Goal: Information Seeking & Learning: Learn about a topic

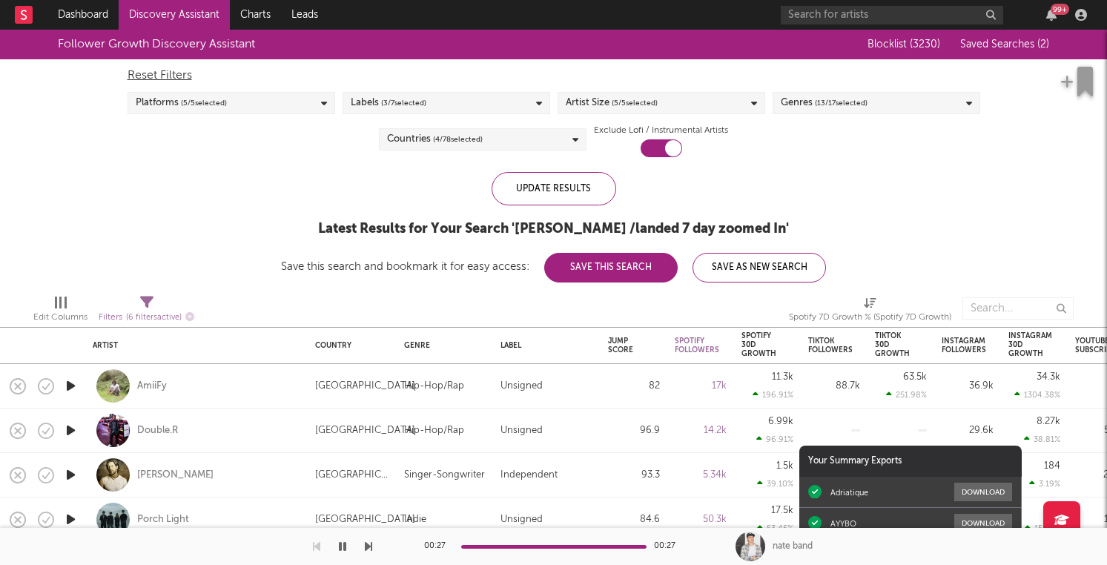
click at [983, 44] on span "Saved Searches ( 2 )" at bounding box center [1004, 44] width 89 height 10
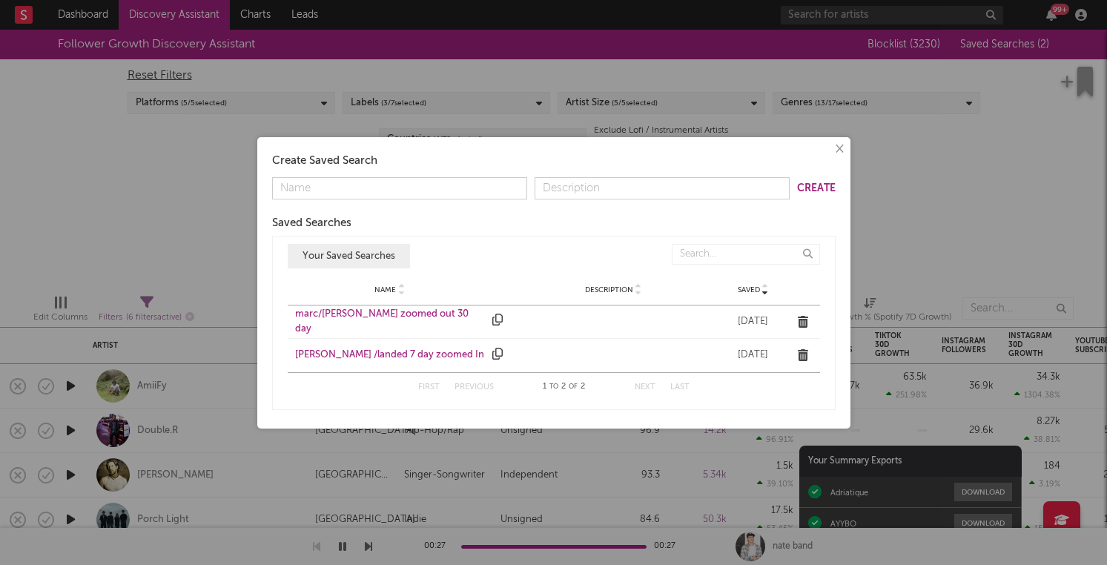
click at [943, 101] on div "× Create Saved Search Create Saved Searches Saved Name Description Saved Your S…" at bounding box center [553, 282] width 1107 height 565
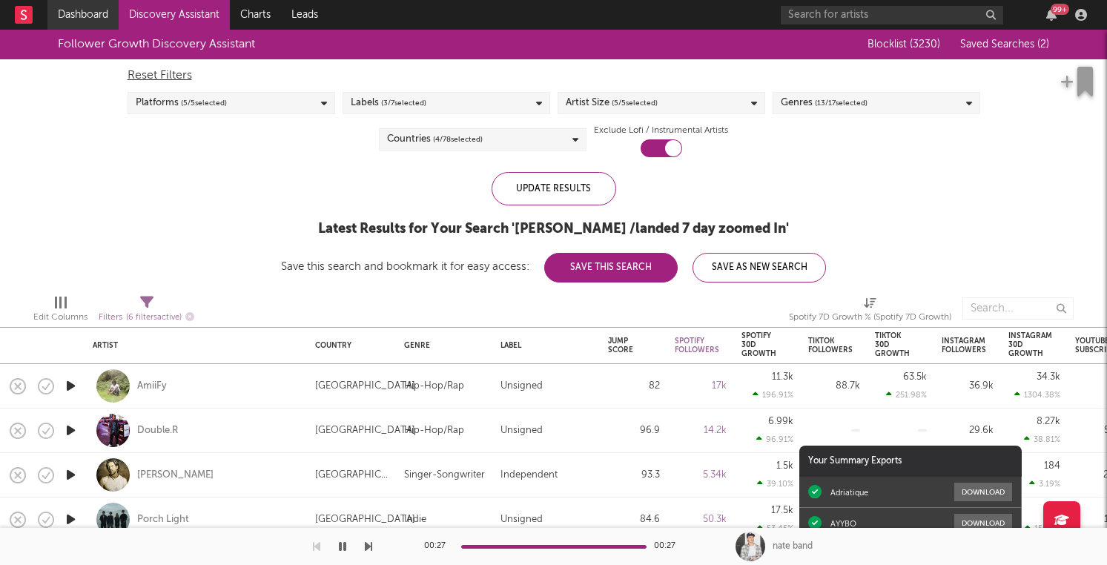
click at [93, 17] on link "Dashboard" at bounding box center [82, 15] width 71 height 30
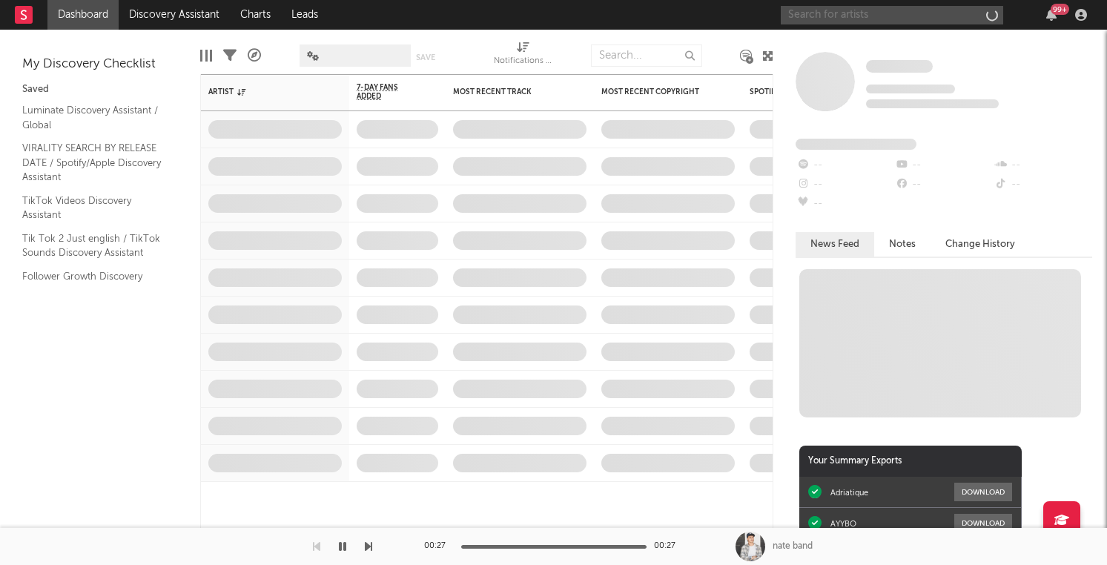
click at [832, 19] on input "text" at bounding box center [892, 15] width 222 height 19
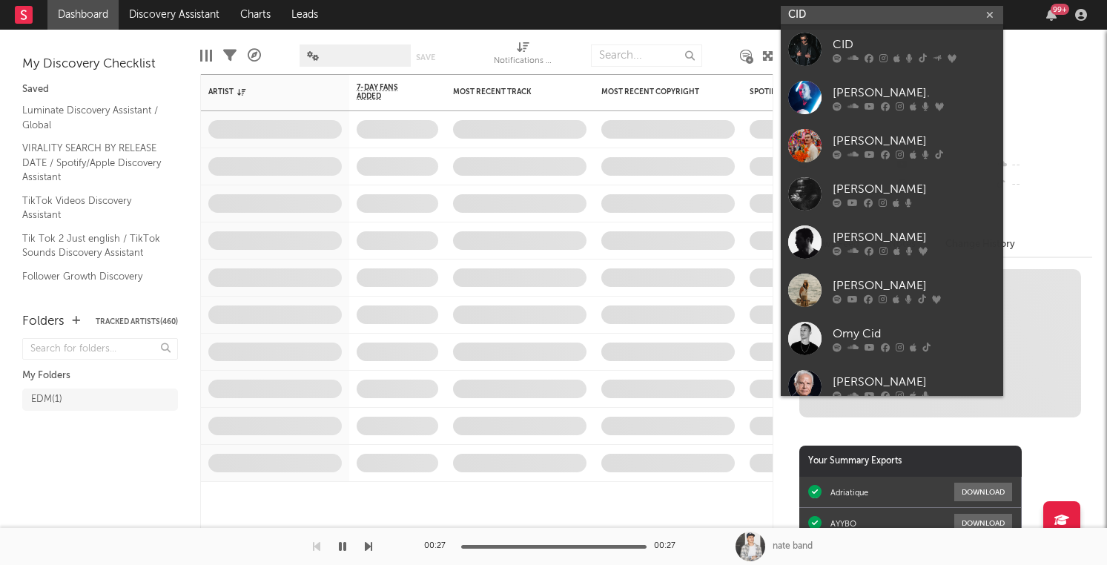
type input "CID"
click at [888, 52] on div "CID" at bounding box center [914, 45] width 163 height 18
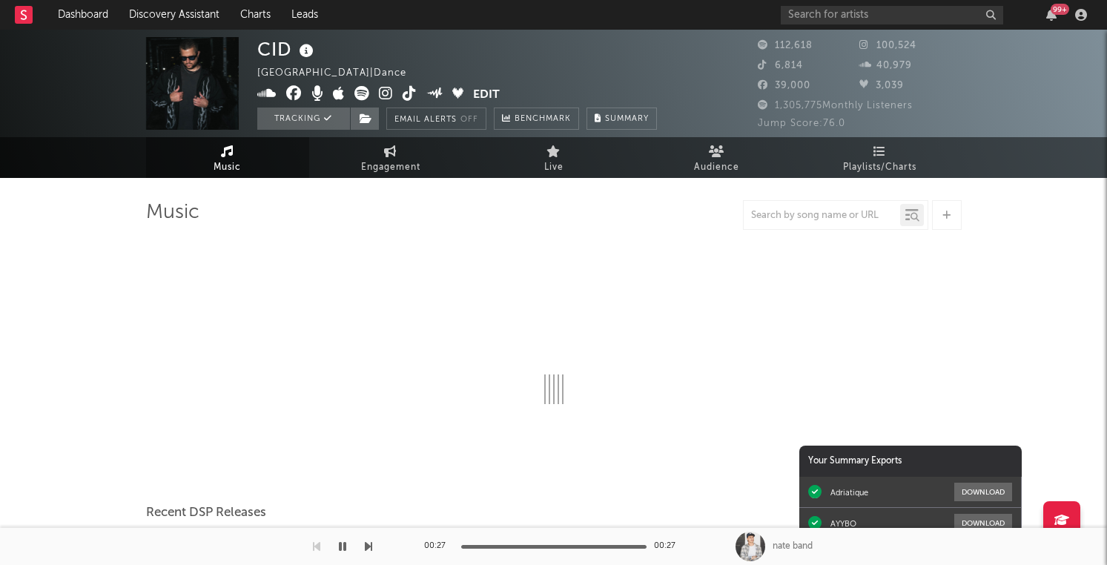
select select "6m"
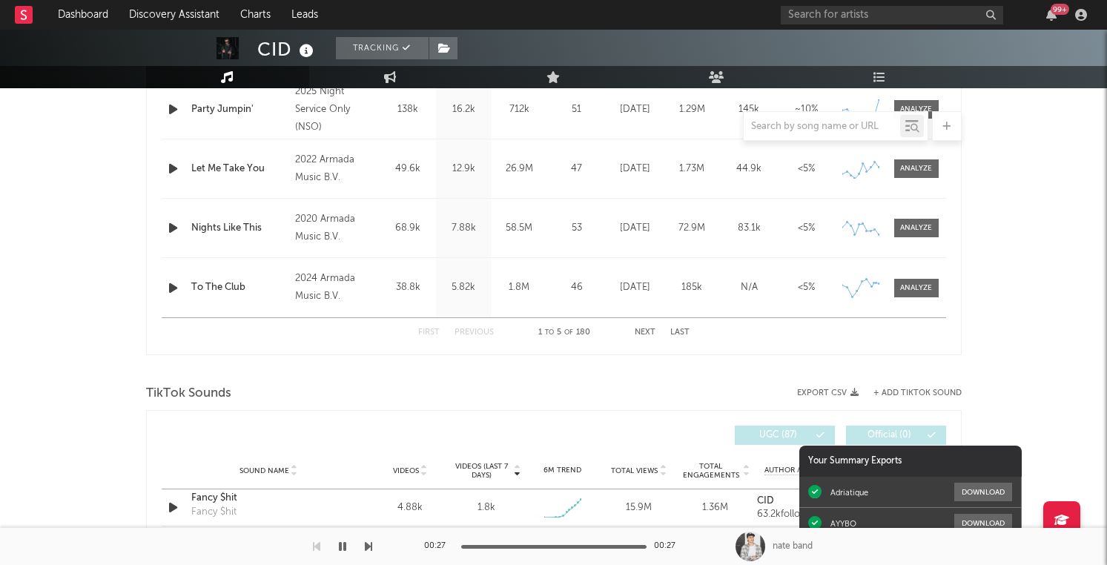
scroll to position [917, 0]
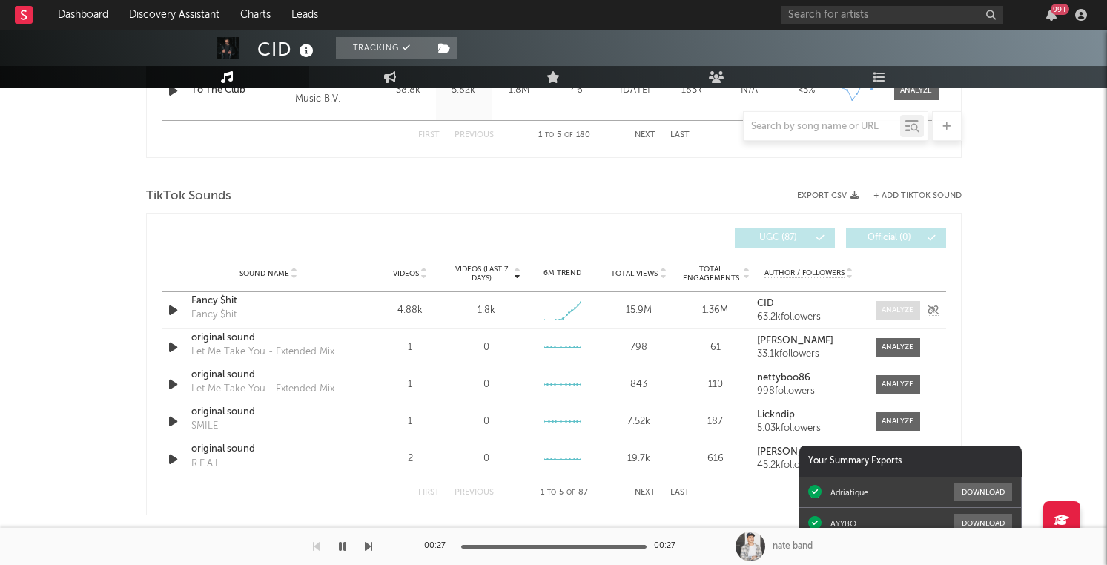
click at [900, 312] on div at bounding box center [898, 310] width 32 height 11
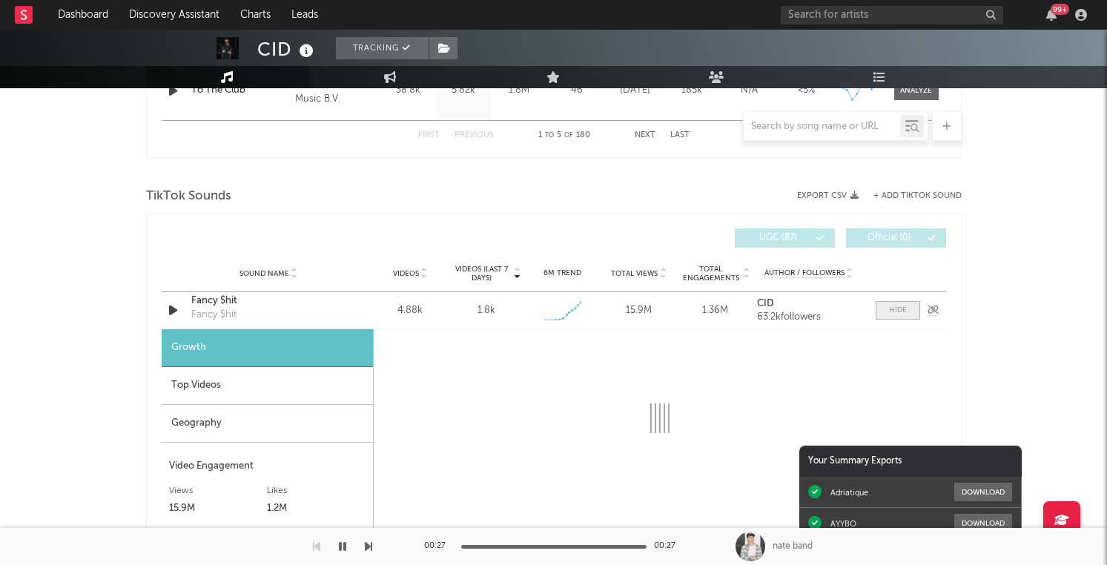
select select "1w"
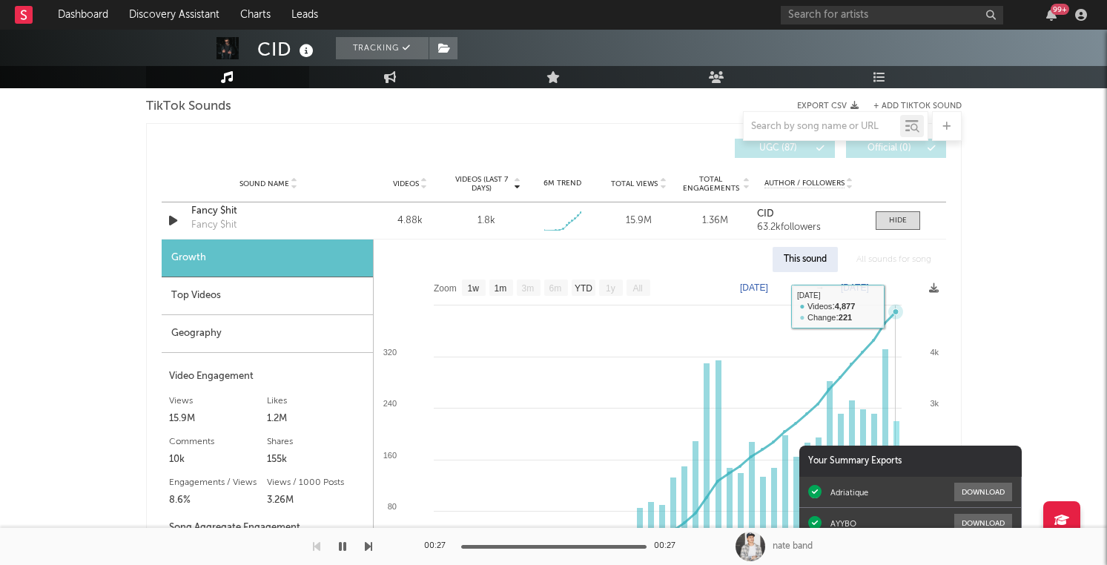
scroll to position [1015, 0]
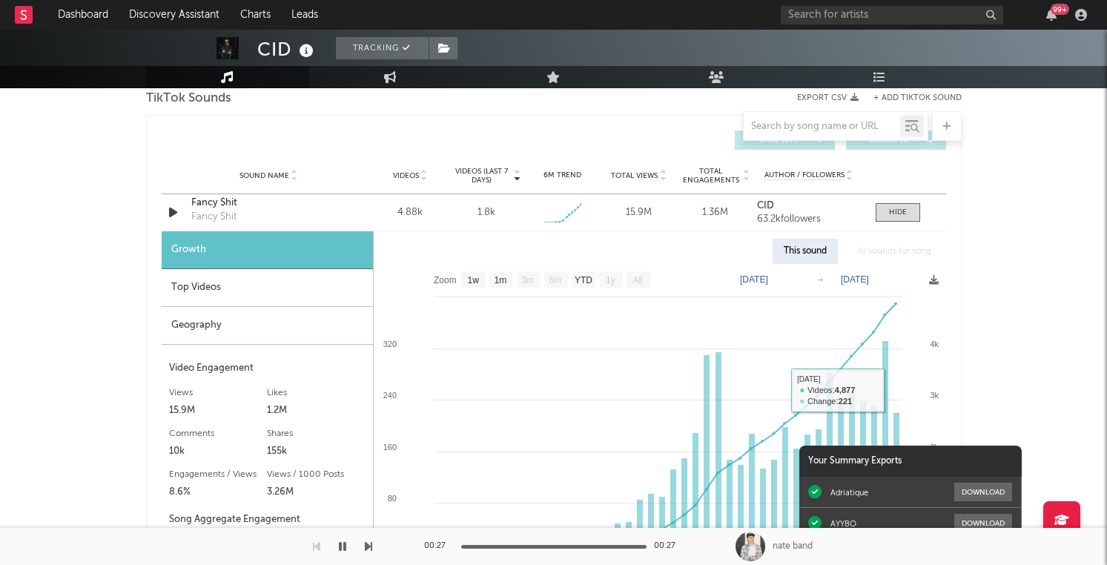
click at [1104, 127] on div "CID Tracking United States | Dance Edit Tracking Email Alerts Off Benchmark Sum…" at bounding box center [553, 338] width 1107 height 2649
